Goal: Find specific page/section: Find specific page/section

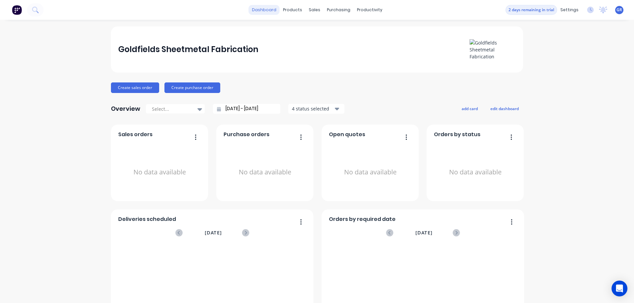
click at [266, 9] on link "dashboard" at bounding box center [264, 10] width 31 height 10
click at [309, 11] on div "sales" at bounding box center [314, 10] width 18 height 10
click at [326, 31] on div "Sales Orders" at bounding box center [336, 32] width 27 height 6
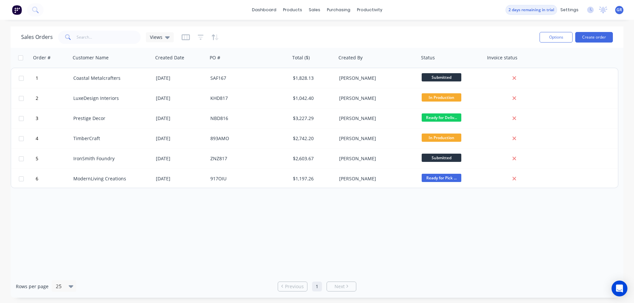
click at [16, 10] on img at bounding box center [17, 10] width 10 height 10
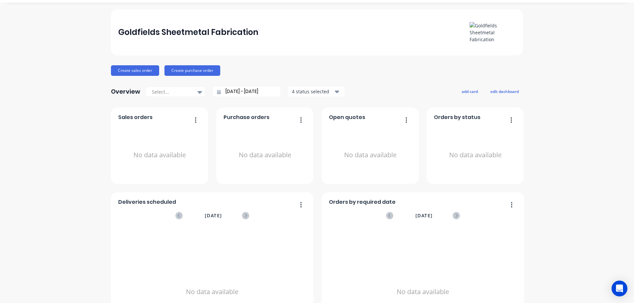
scroll to position [33, 0]
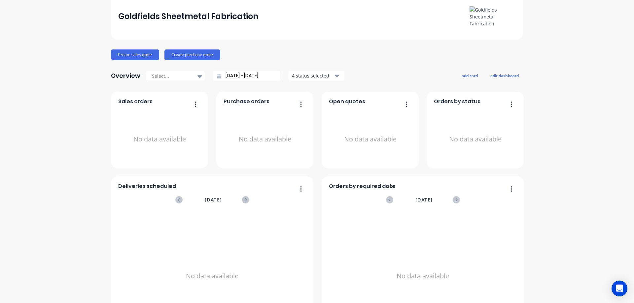
click at [135, 121] on div "No data available" at bounding box center [159, 139] width 83 height 62
click at [195, 107] on icon "button" at bounding box center [196, 104] width 2 height 7
click at [155, 106] on div "Sales orders" at bounding box center [159, 104] width 83 height 10
click at [146, 142] on div "No data available" at bounding box center [159, 139] width 83 height 62
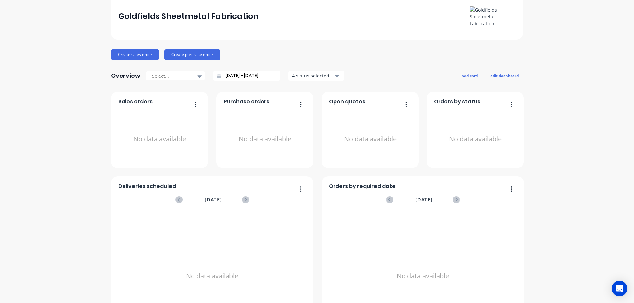
click at [180, 119] on div "No data available" at bounding box center [159, 139] width 83 height 62
click at [135, 54] on button "Create sales order" at bounding box center [135, 55] width 48 height 11
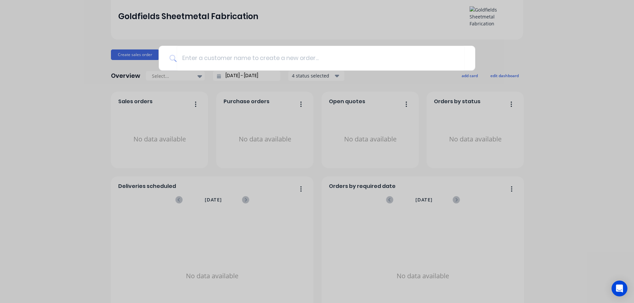
click at [85, 128] on div at bounding box center [317, 151] width 634 height 303
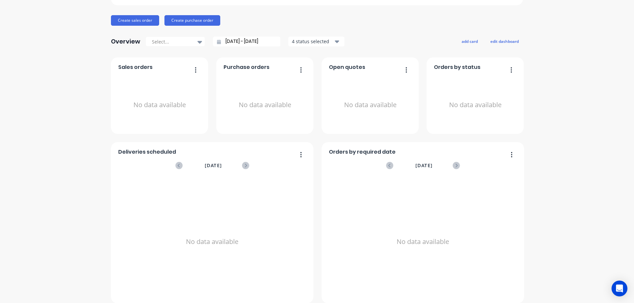
scroll to position [0, 0]
